Goal: Communication & Community: Ask a question

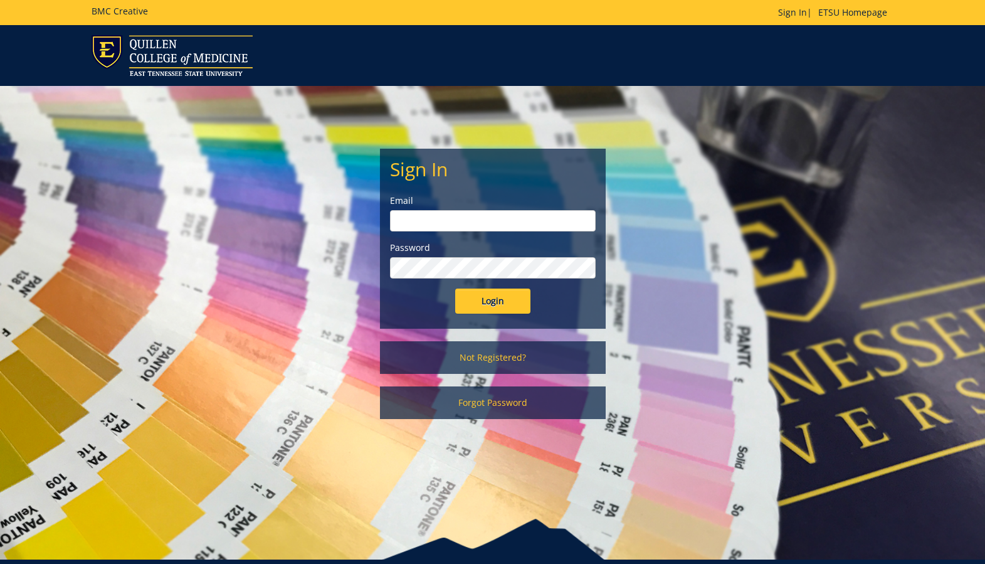
click at [497, 212] on input "email" at bounding box center [493, 220] width 206 height 21
type input "[EMAIL_ADDRESS][DOMAIN_NAME]"
click at [498, 312] on input "Login" at bounding box center [492, 300] width 75 height 25
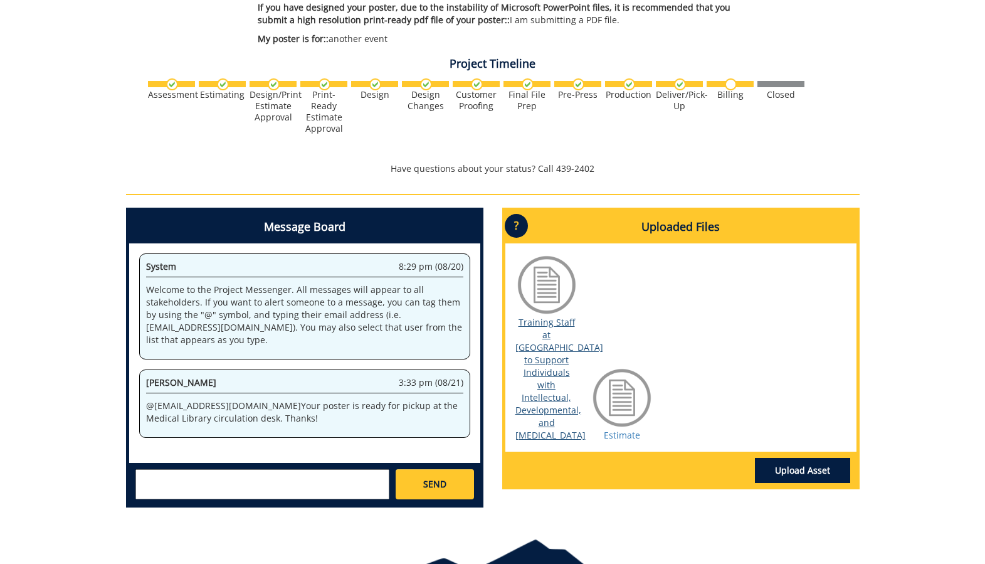
scroll to position [397, 0]
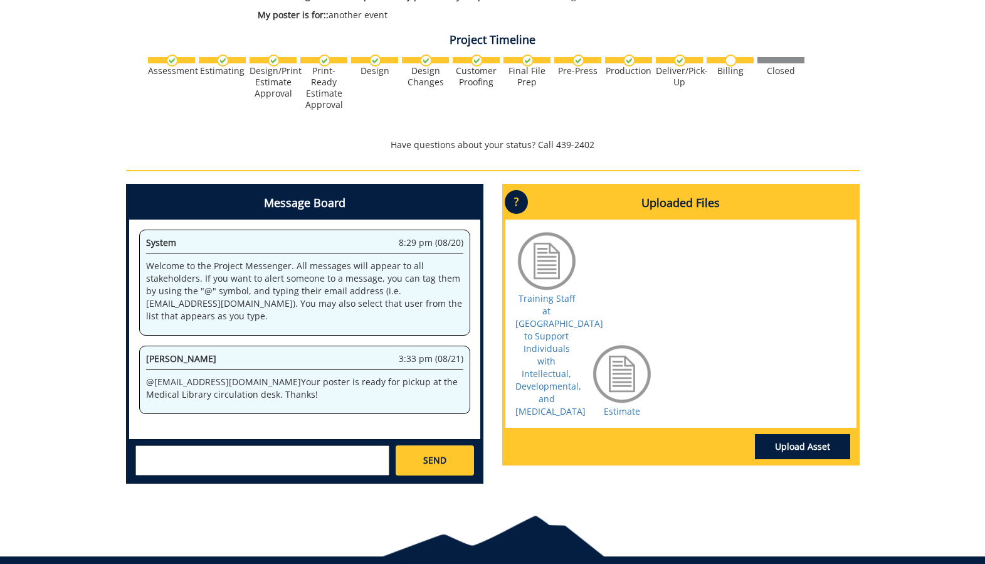
click at [261, 478] on div "SEND" at bounding box center [304, 459] width 351 height 41
click at [257, 464] on textarea at bounding box center [262, 460] width 254 height 30
type textarea "Is there a way to ship it? I am currently not located in [GEOGRAPHIC_DATA] anym…"
click at [426, 456] on span "SEND" at bounding box center [434, 460] width 23 height 13
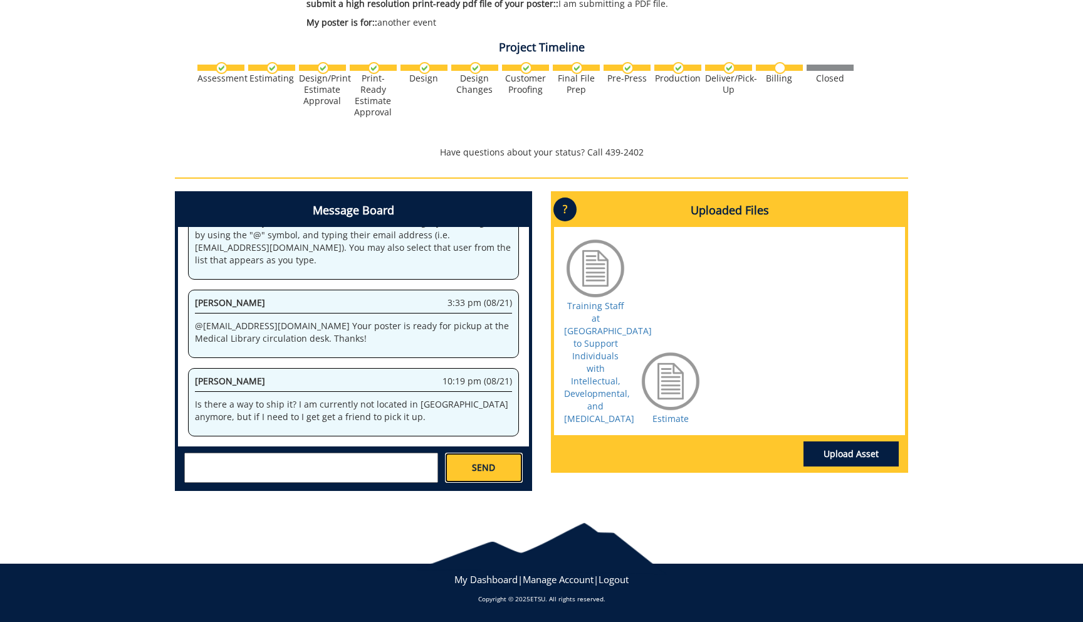
scroll to position [7698, 0]
